Goal: Task Accomplishment & Management: Use online tool/utility

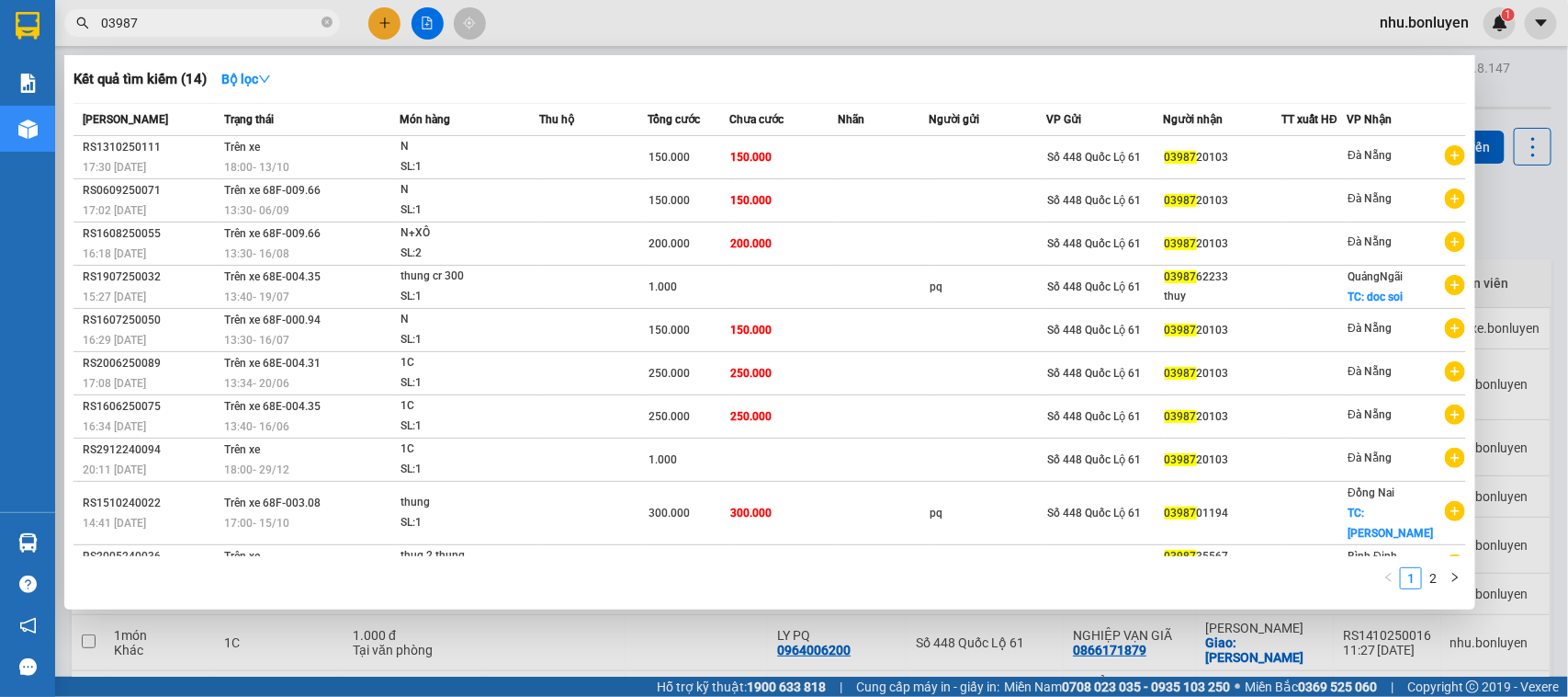
click at [428, 29] on div at bounding box center [784, 348] width 1568 height 697
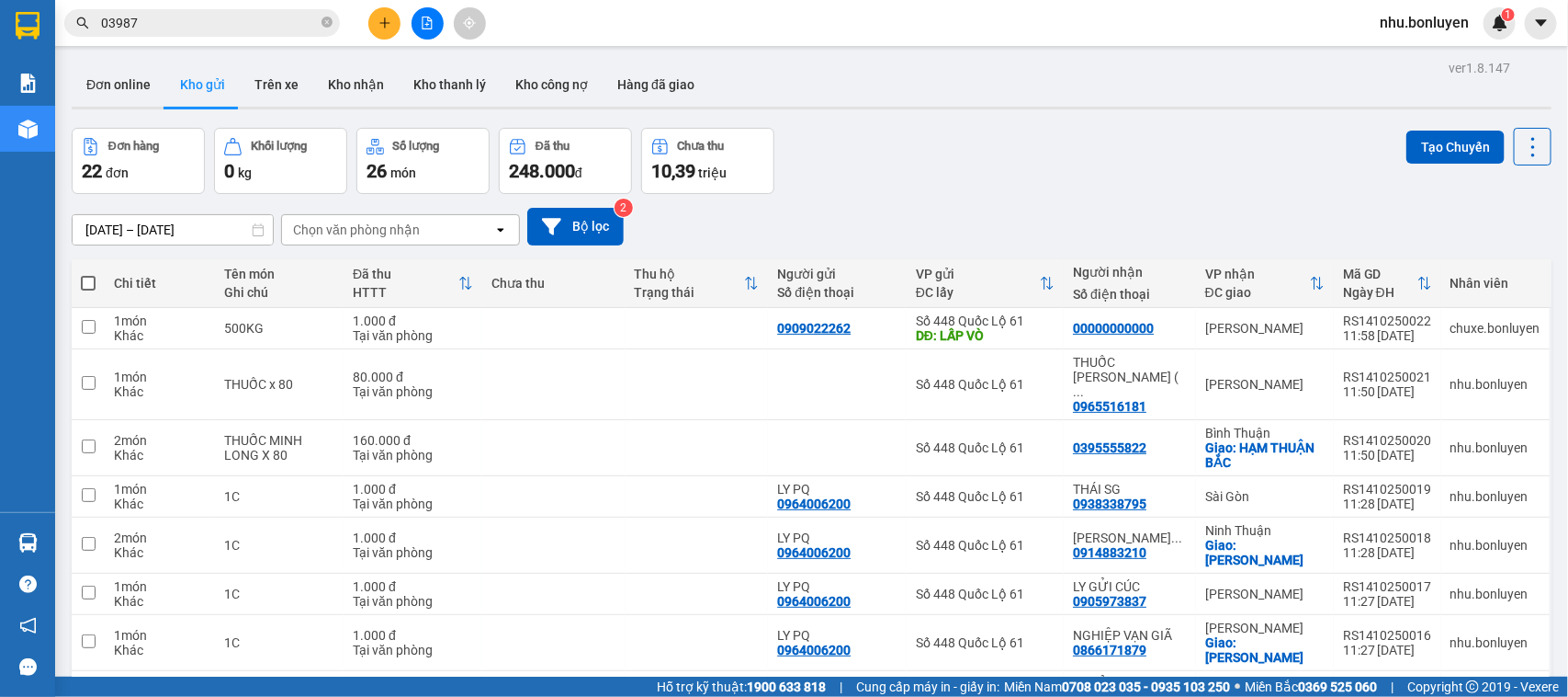
click at [413, 26] on button at bounding box center [428, 23] width 33 height 33
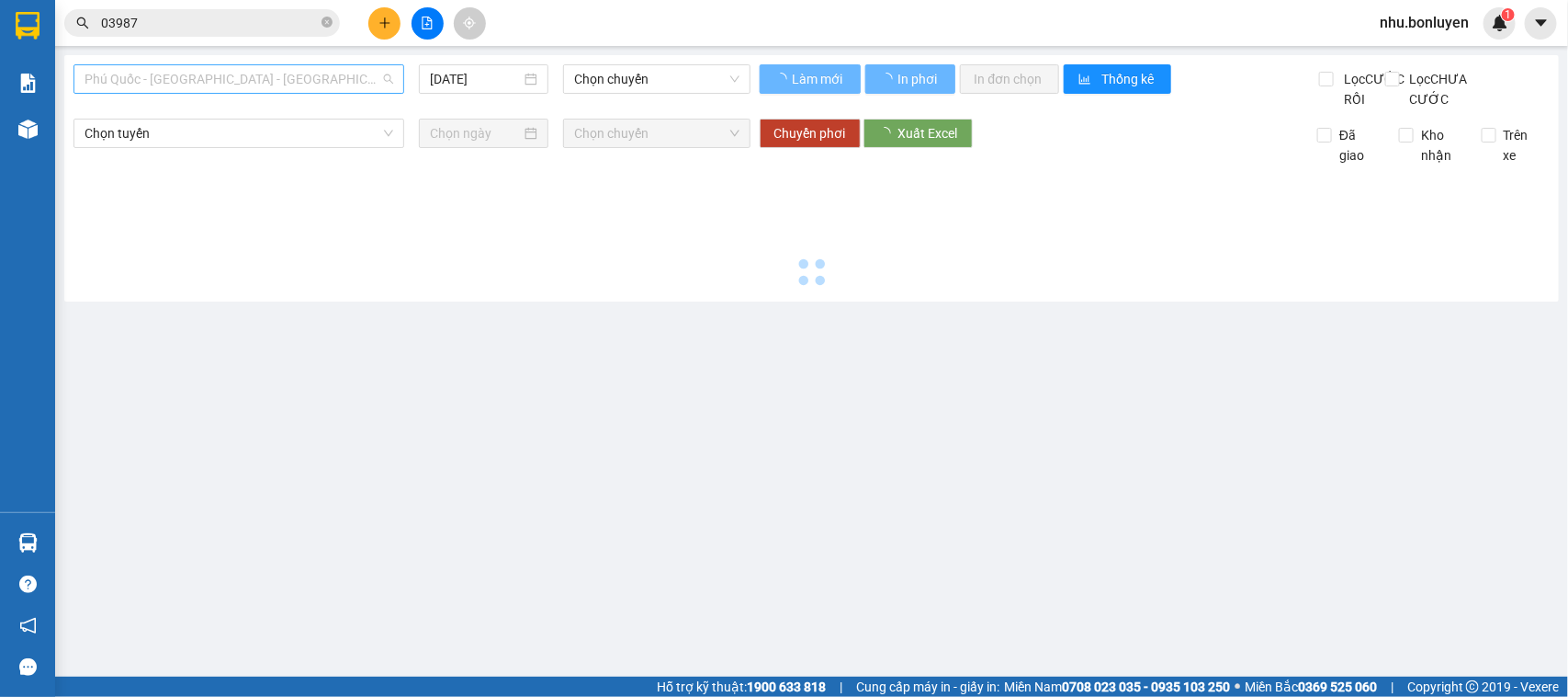
click at [215, 73] on span "Phú Quốc - [GEOGRAPHIC_DATA] - [GEOGRAPHIC_DATA]" at bounding box center [239, 79] width 308 height 28
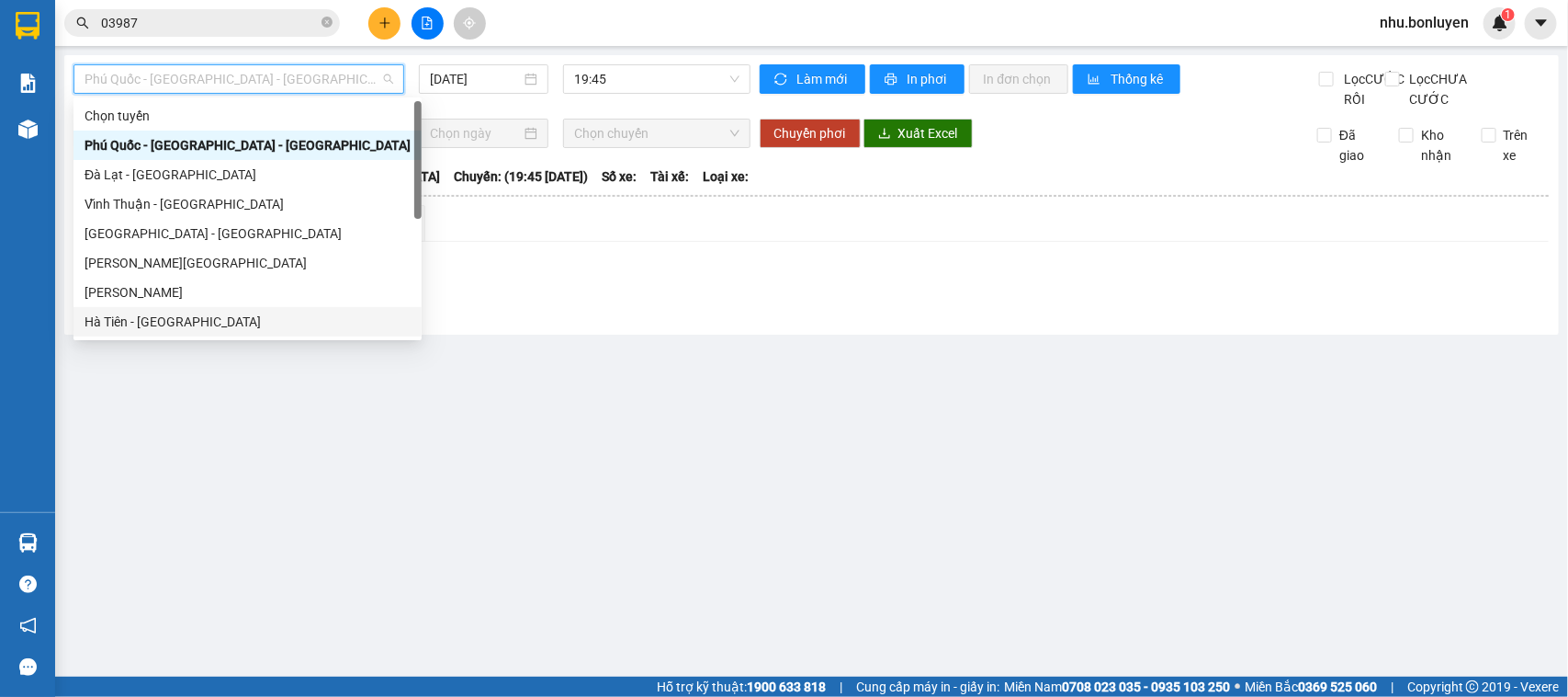
click at [165, 321] on div "Hà Tiên - [GEOGRAPHIC_DATA]" at bounding box center [248, 321] width 326 height 20
type input "[DATE]"
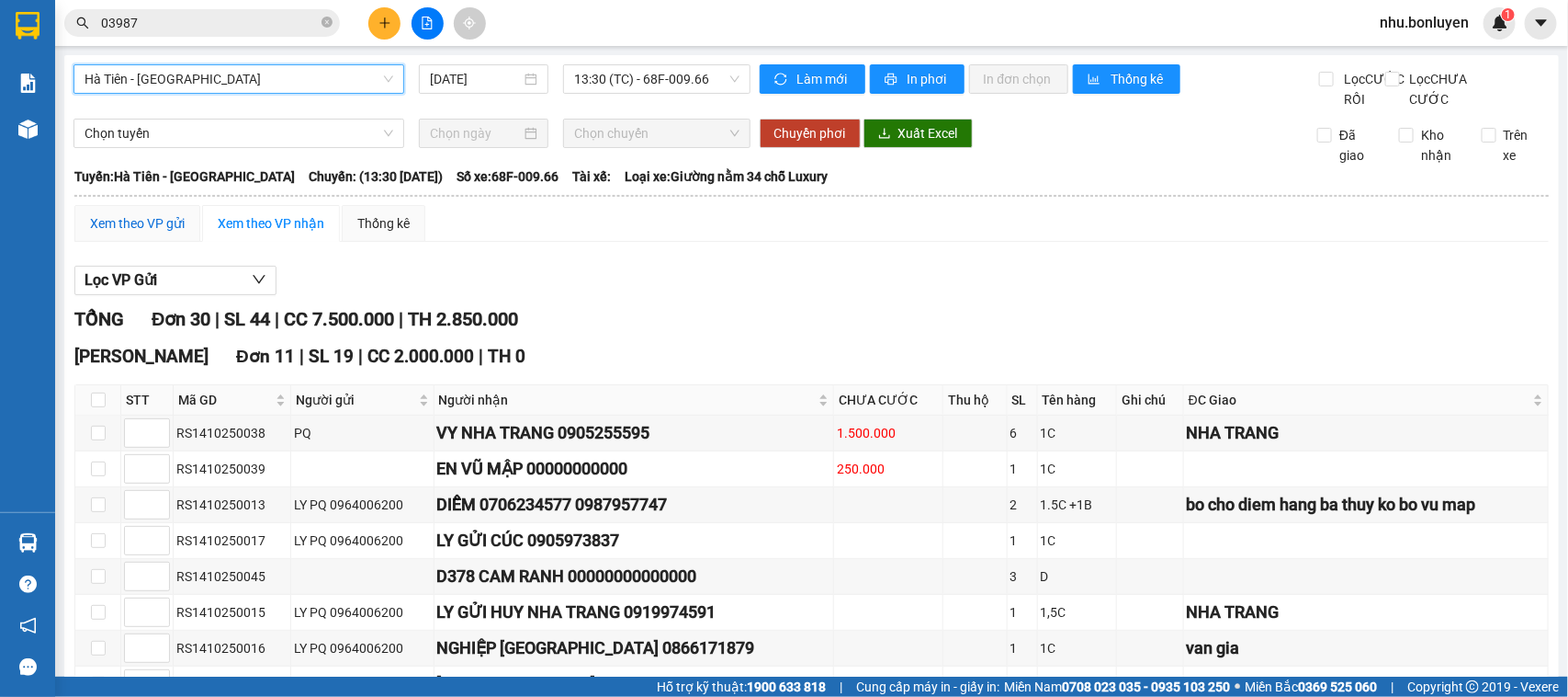
click at [117, 233] on div "Xem theo VP gửi" at bounding box center [137, 223] width 95 height 20
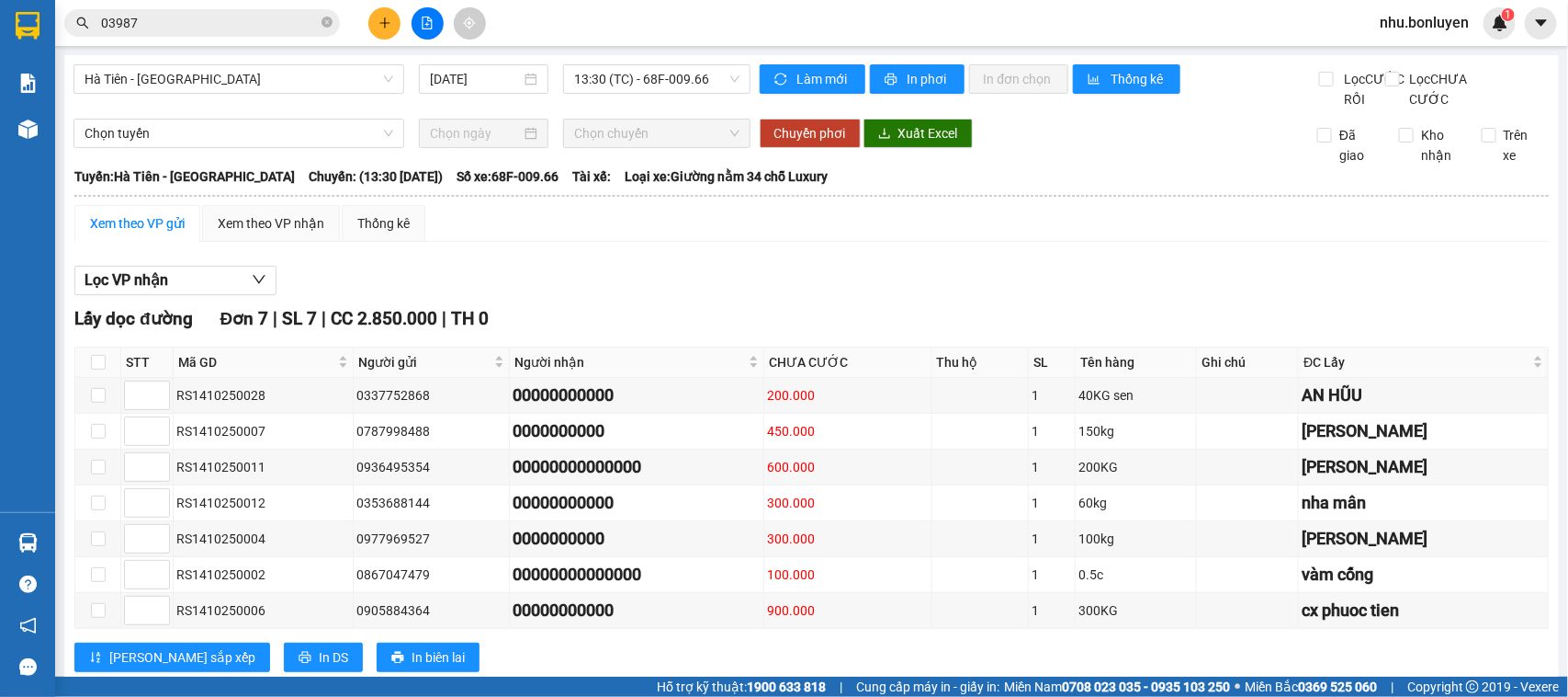
scroll to position [574, 0]
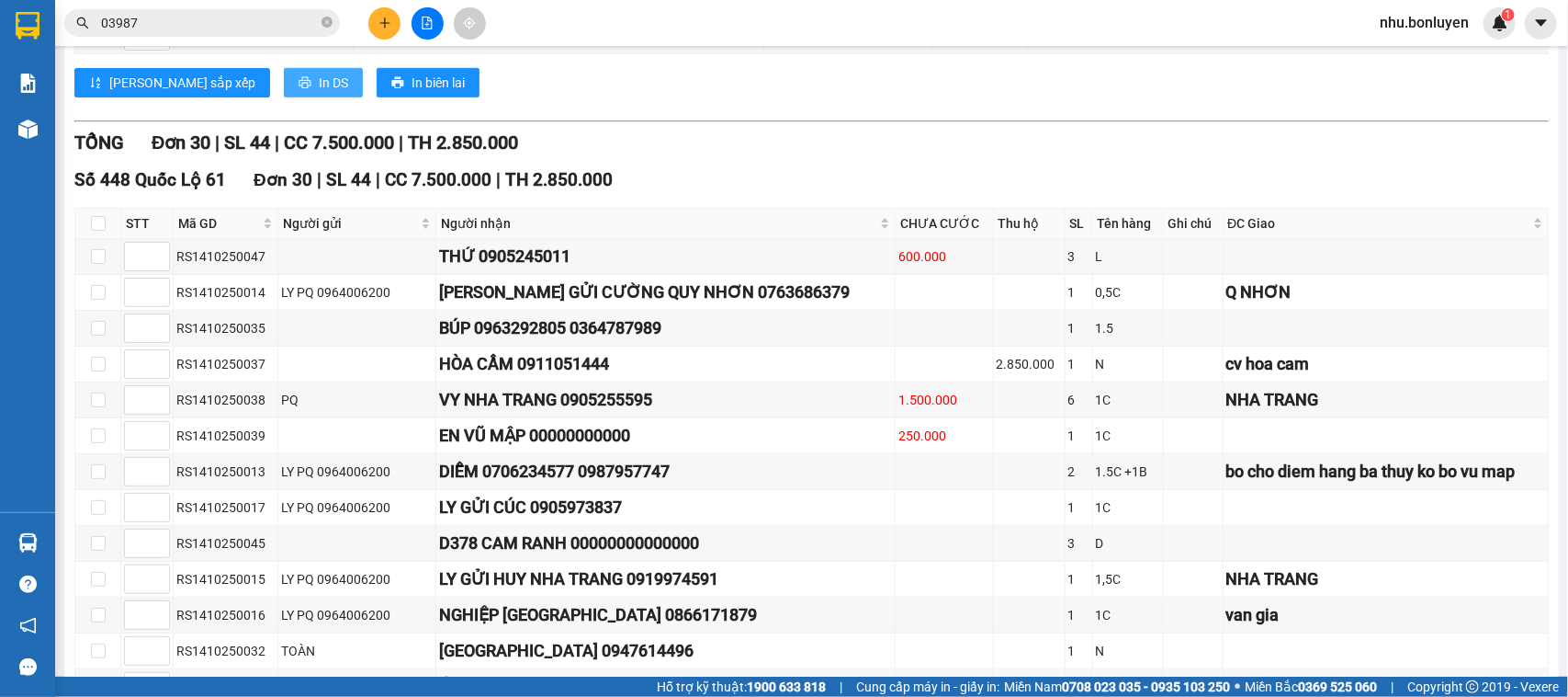
click at [319, 93] on span "In DS" at bounding box center [334, 82] width 30 height 20
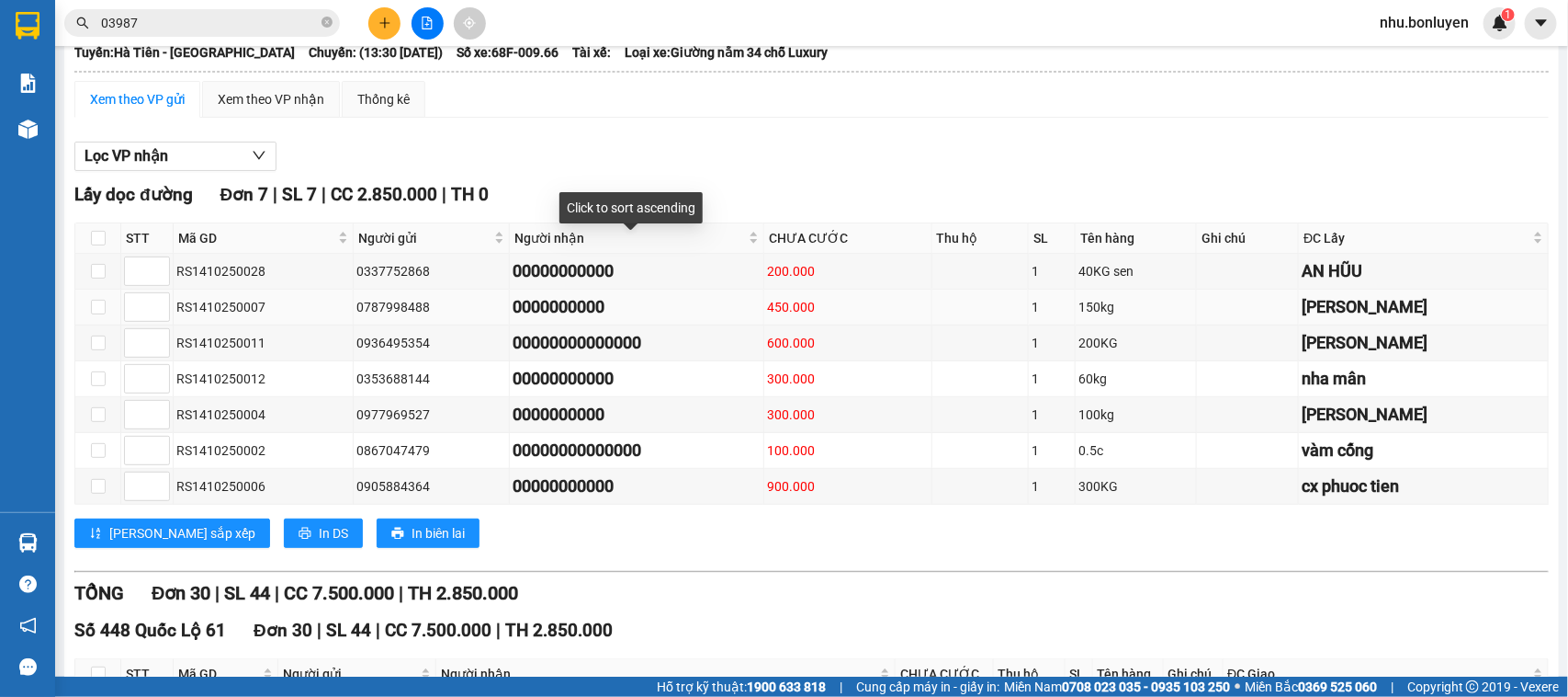
scroll to position [0, 0]
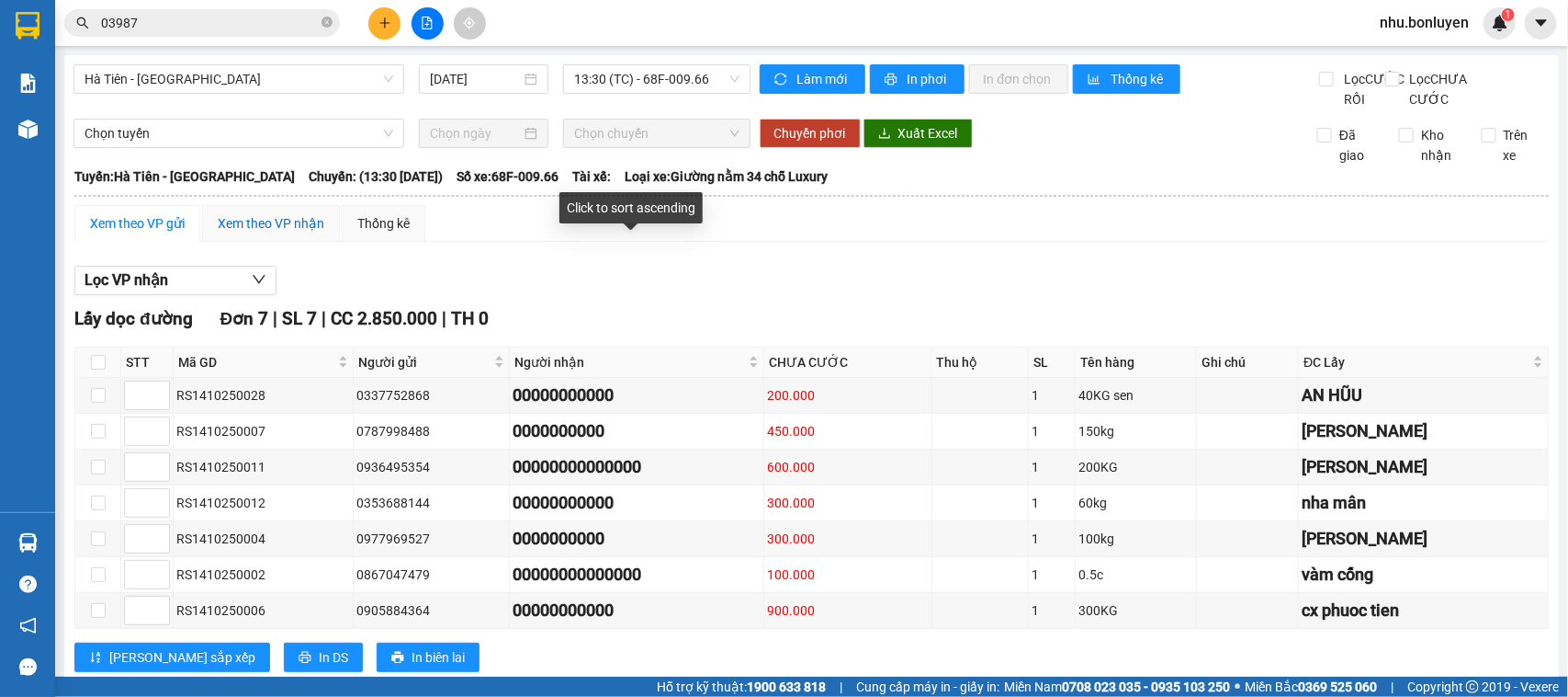
click at [268, 233] on div "Xem theo VP nhận" at bounding box center [271, 223] width 107 height 20
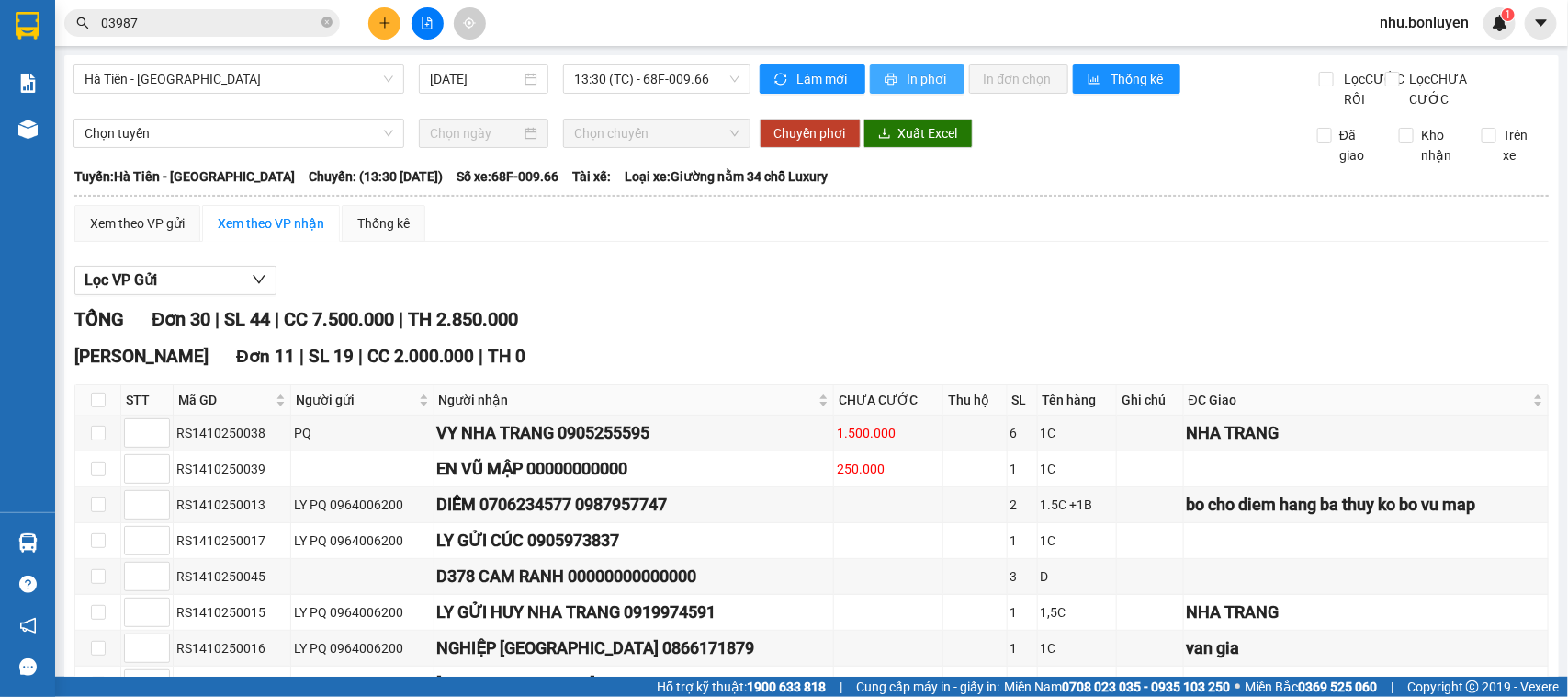
click at [908, 74] on span "In phơi" at bounding box center [929, 79] width 42 height 20
click at [332, 76] on span "Hà Tiên - [GEOGRAPHIC_DATA]" at bounding box center [239, 79] width 308 height 28
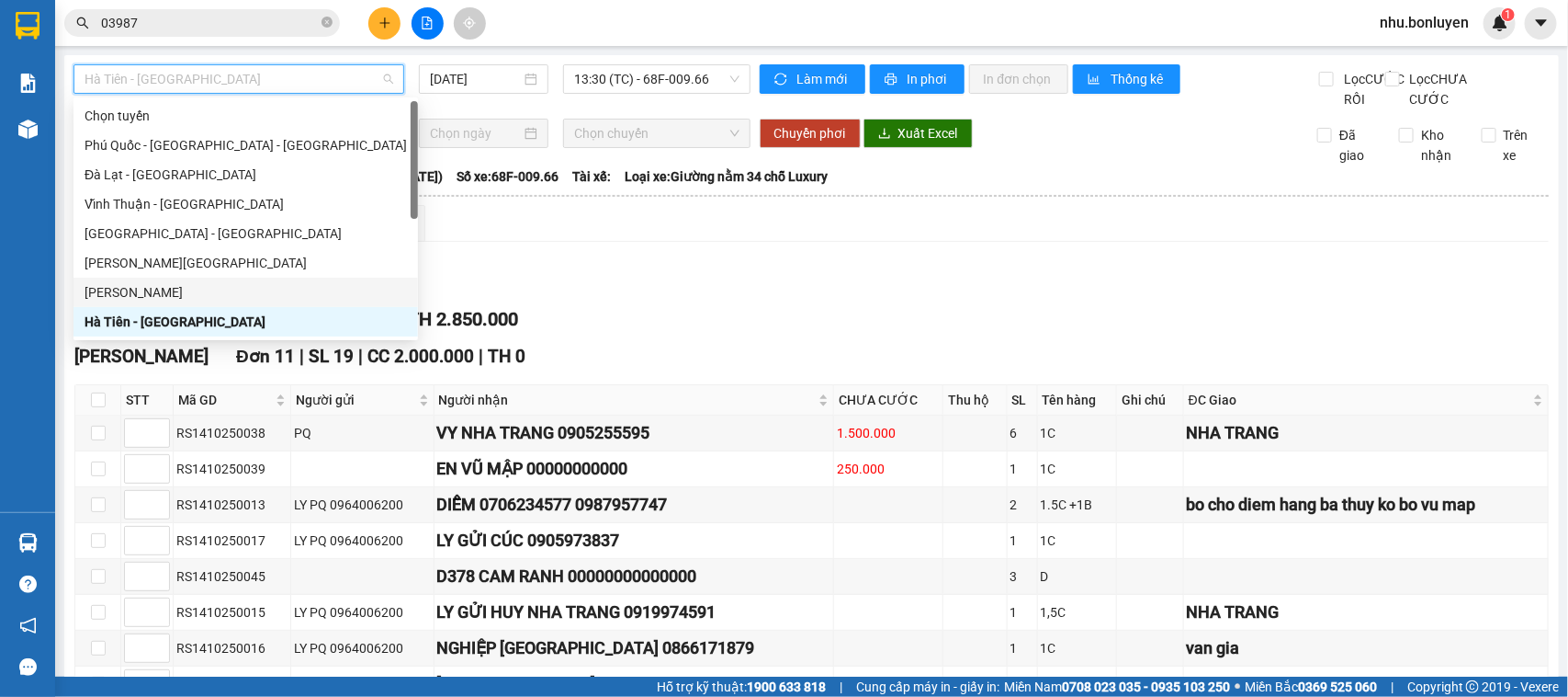
click at [212, 304] on div "[PERSON_NAME]" at bounding box center [245, 293] width 345 height 30
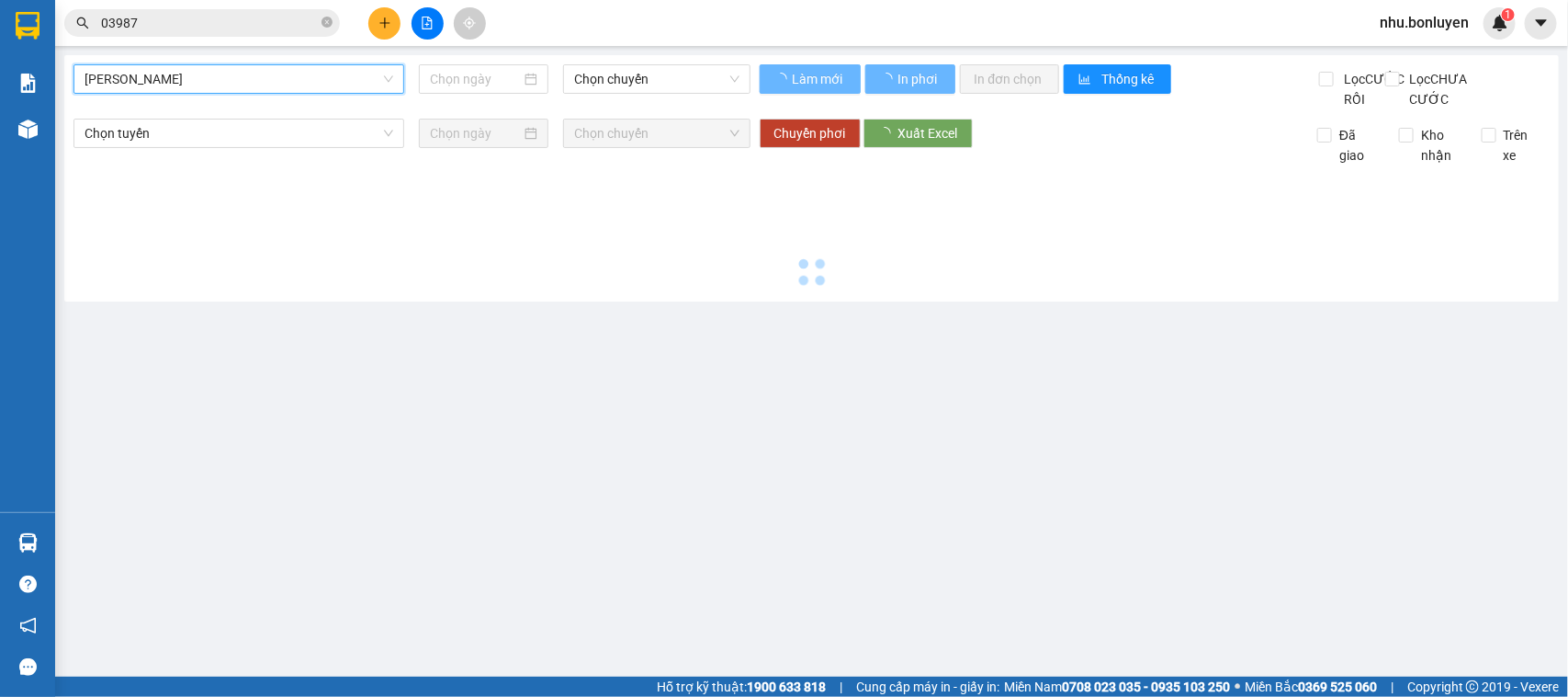
type input "[DATE]"
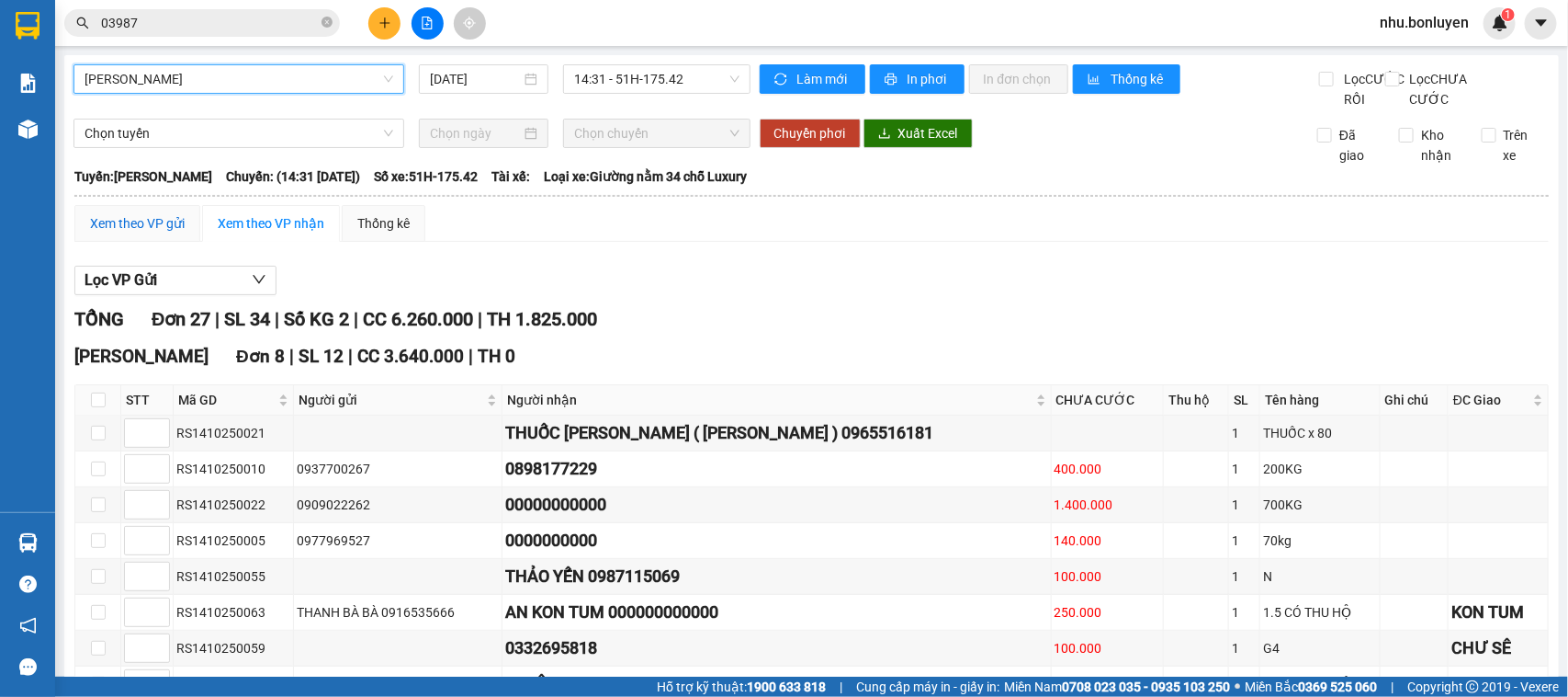
click at [156, 233] on div "Xem theo VP gửi" at bounding box center [137, 223] width 95 height 20
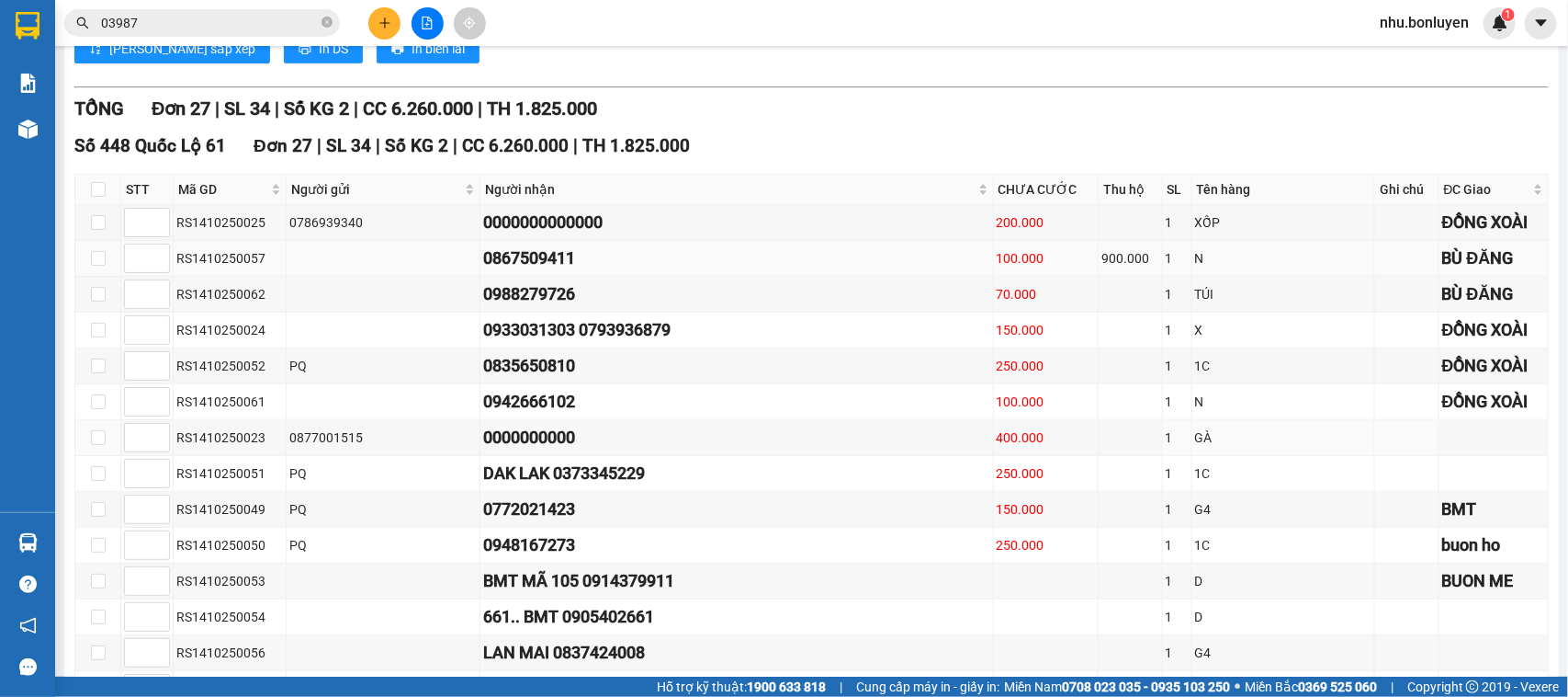
scroll to position [574, 0]
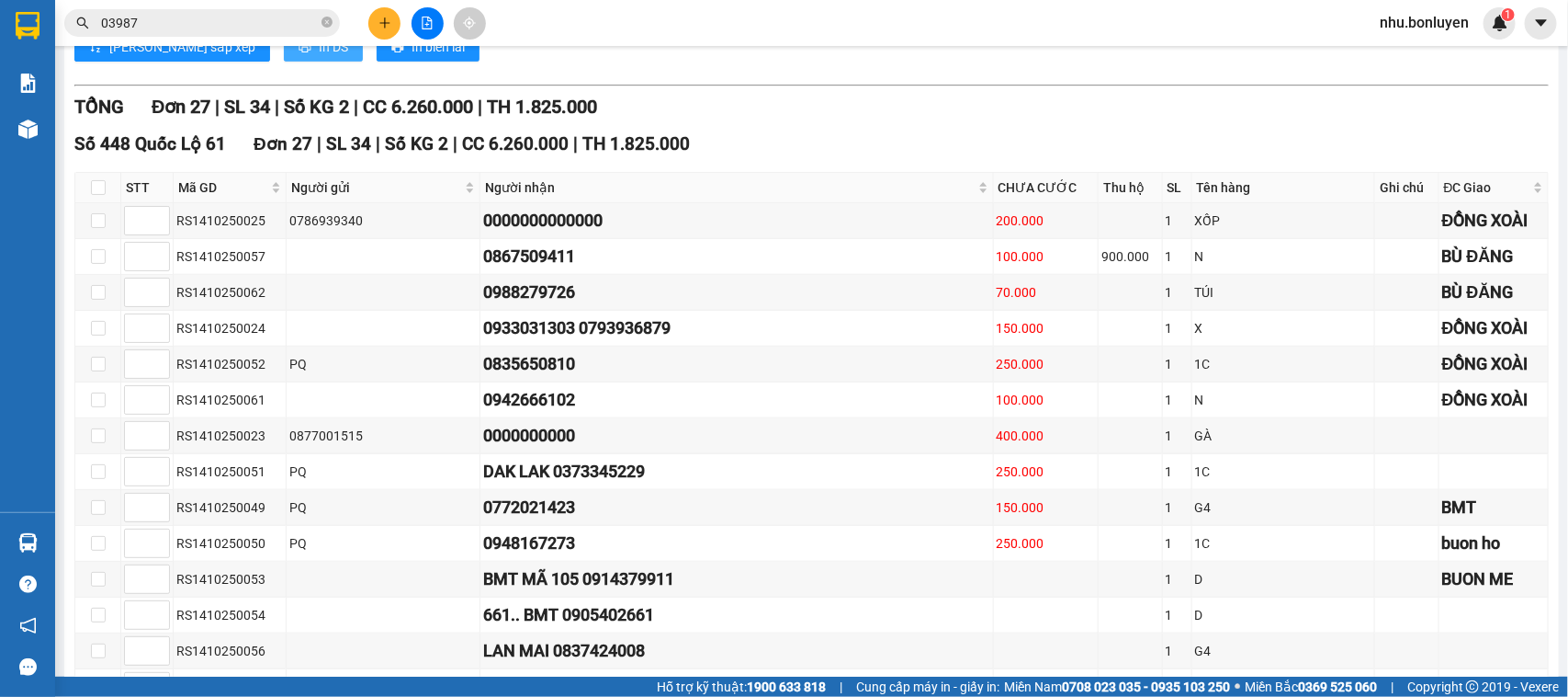
drag, startPoint x: 245, startPoint y: 61, endPoint x: 298, endPoint y: 80, distance: 56.3
click at [284, 60] on button "In DS" at bounding box center [323, 47] width 79 height 30
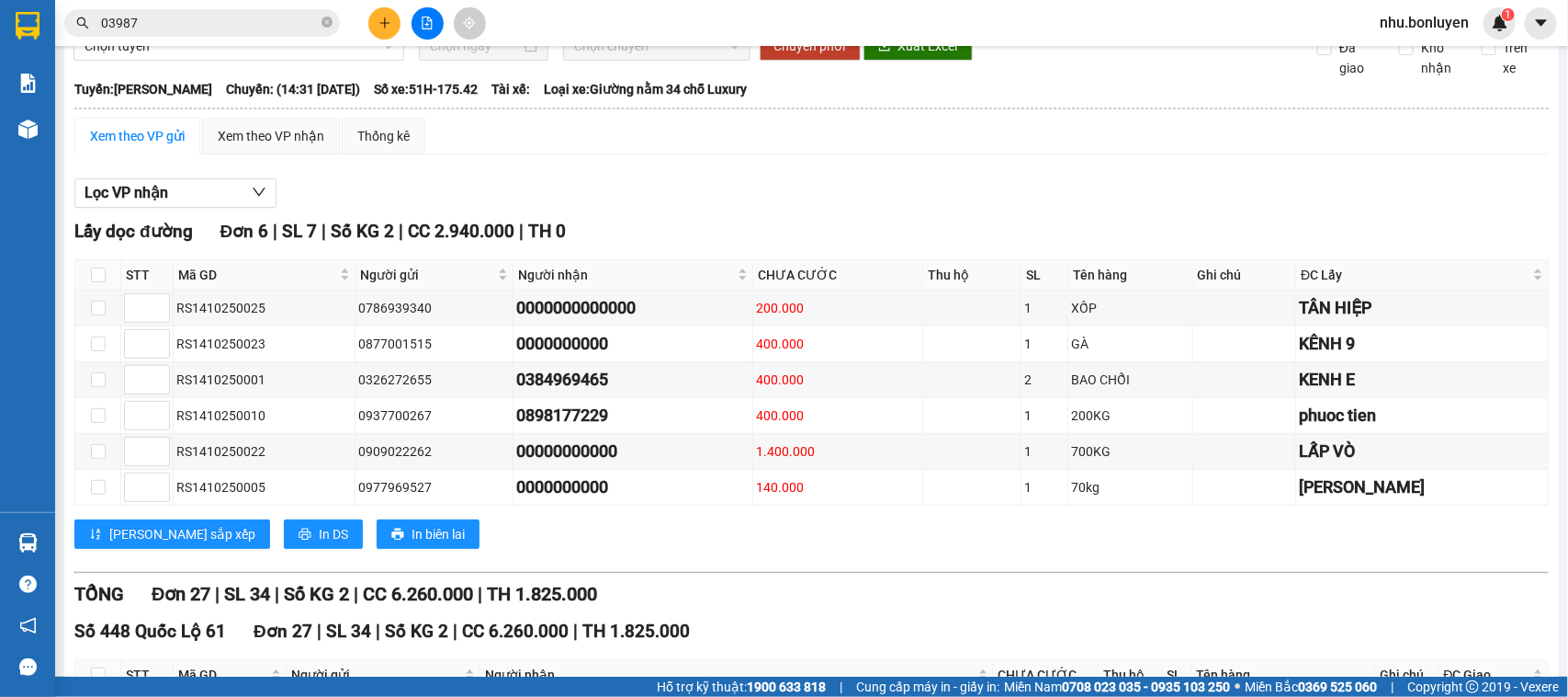
scroll to position [0, 0]
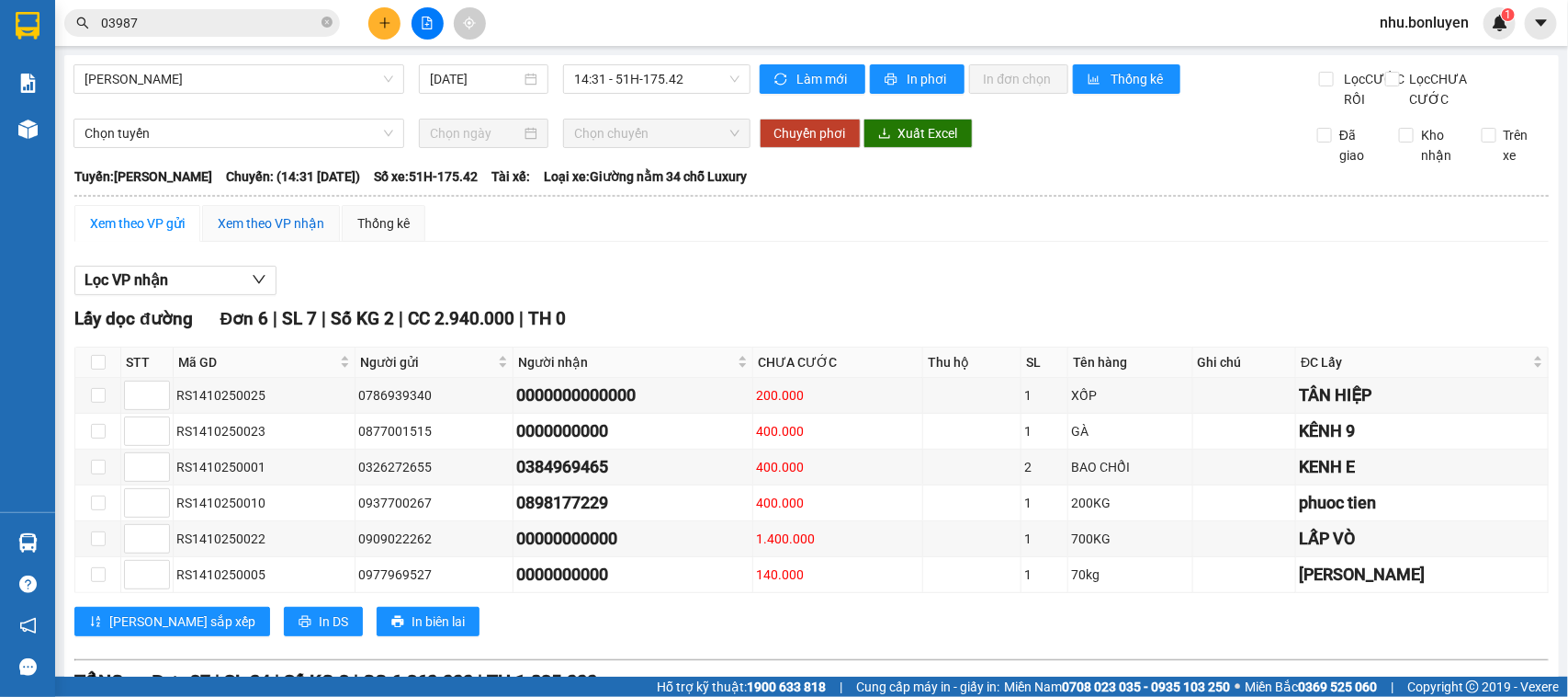
click at [289, 233] on div "Xem theo VP nhận" at bounding box center [271, 223] width 107 height 20
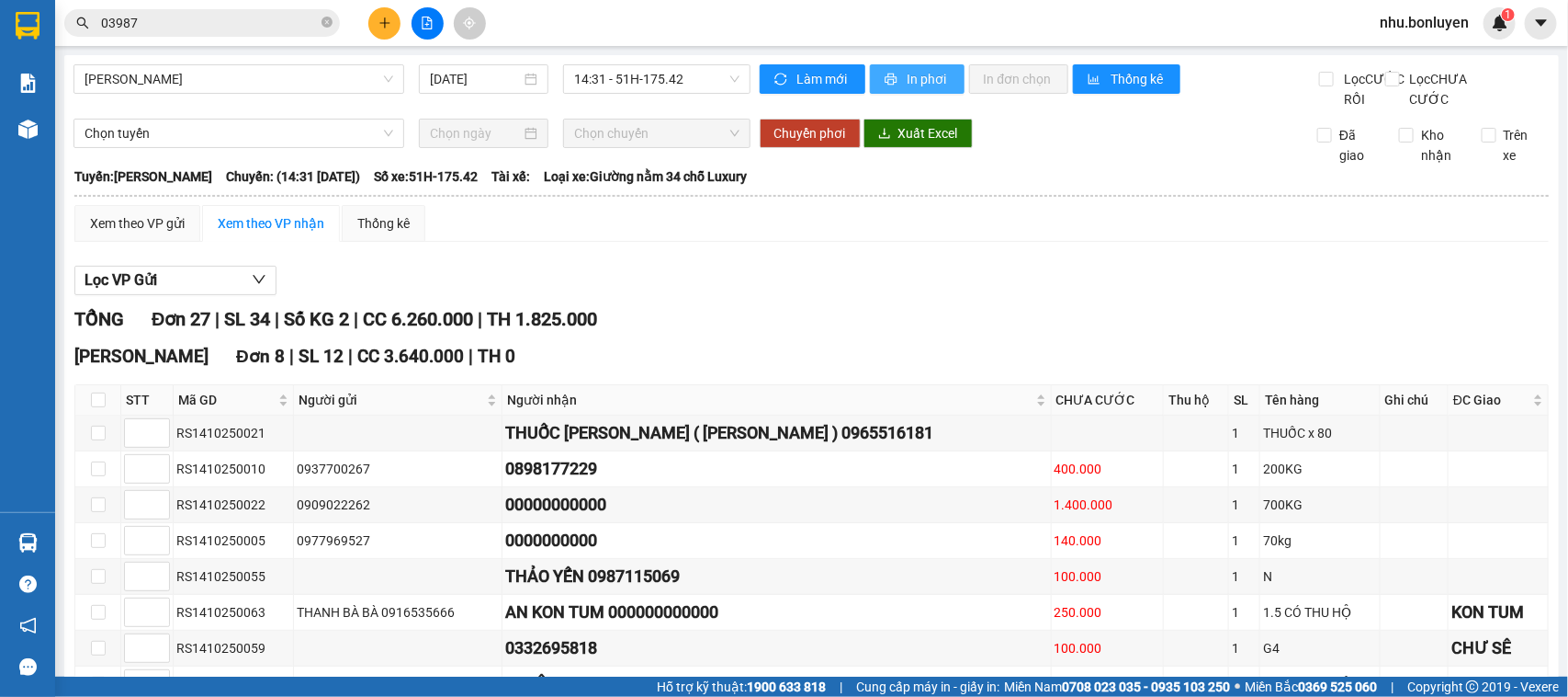
click at [908, 72] on span "In phơi" at bounding box center [929, 79] width 42 height 20
